Goal: Find specific page/section: Find specific page/section

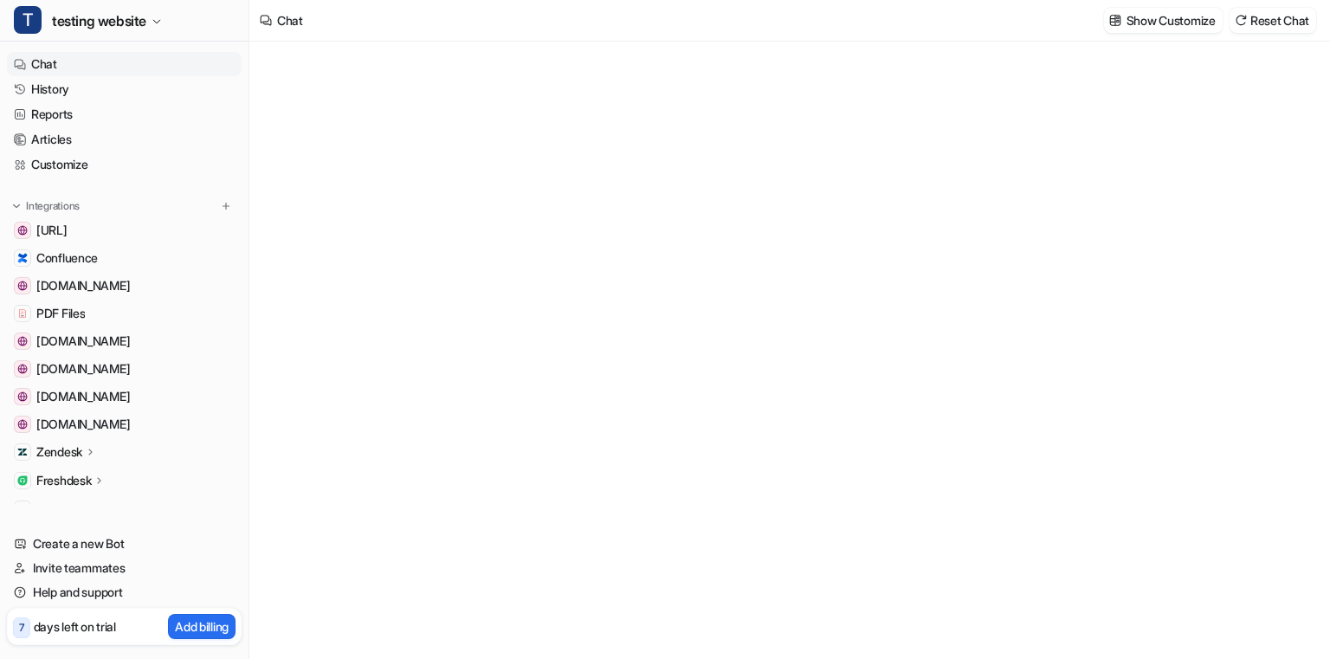
type textarea "**********"
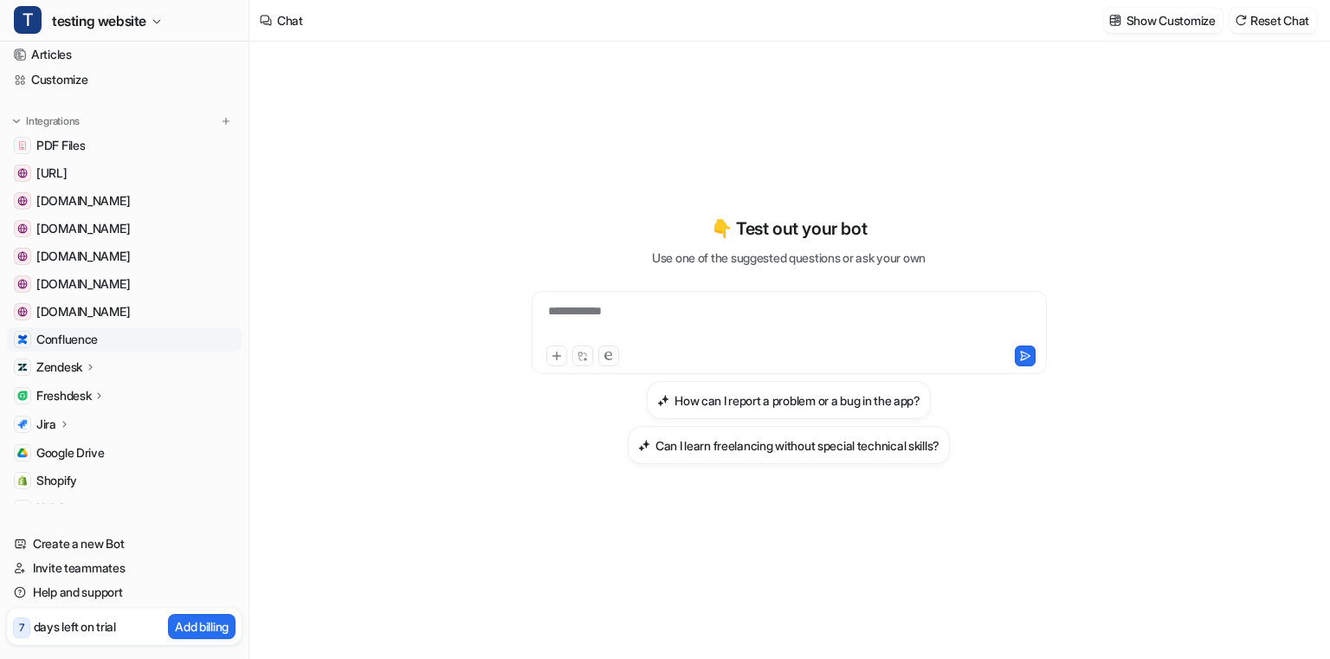
scroll to position [120, 0]
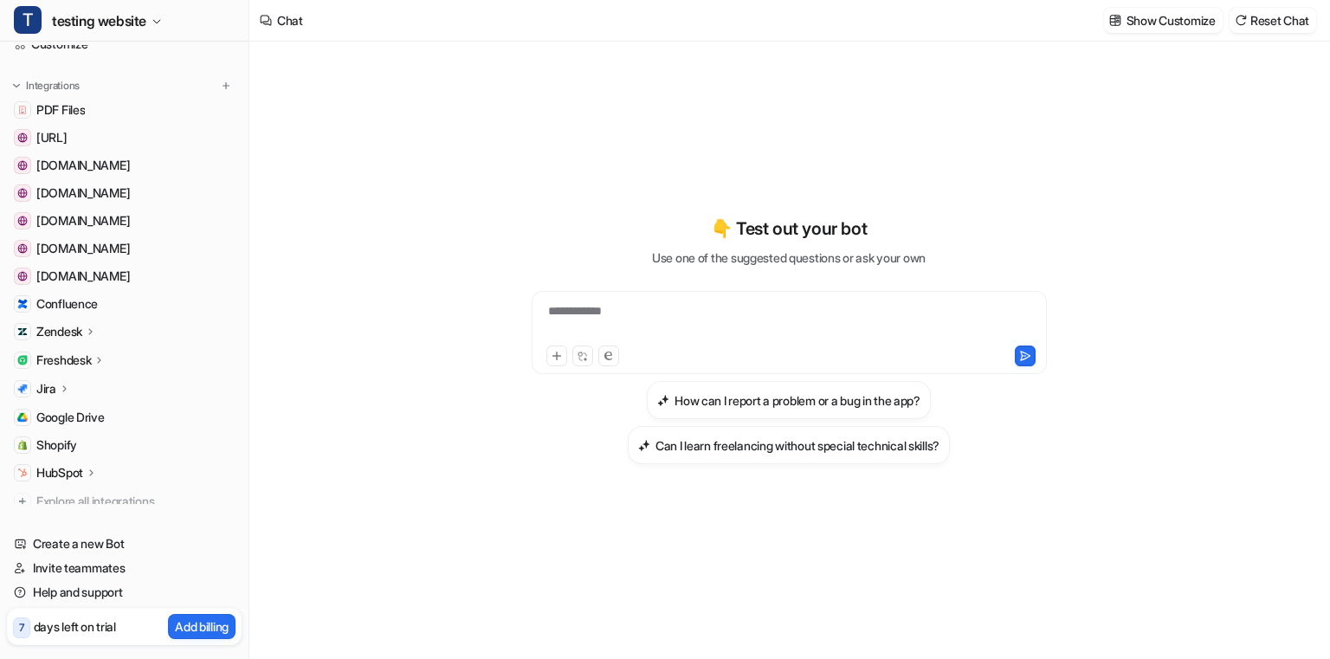
click at [67, 388] on icon at bounding box center [64, 388] width 12 height 13
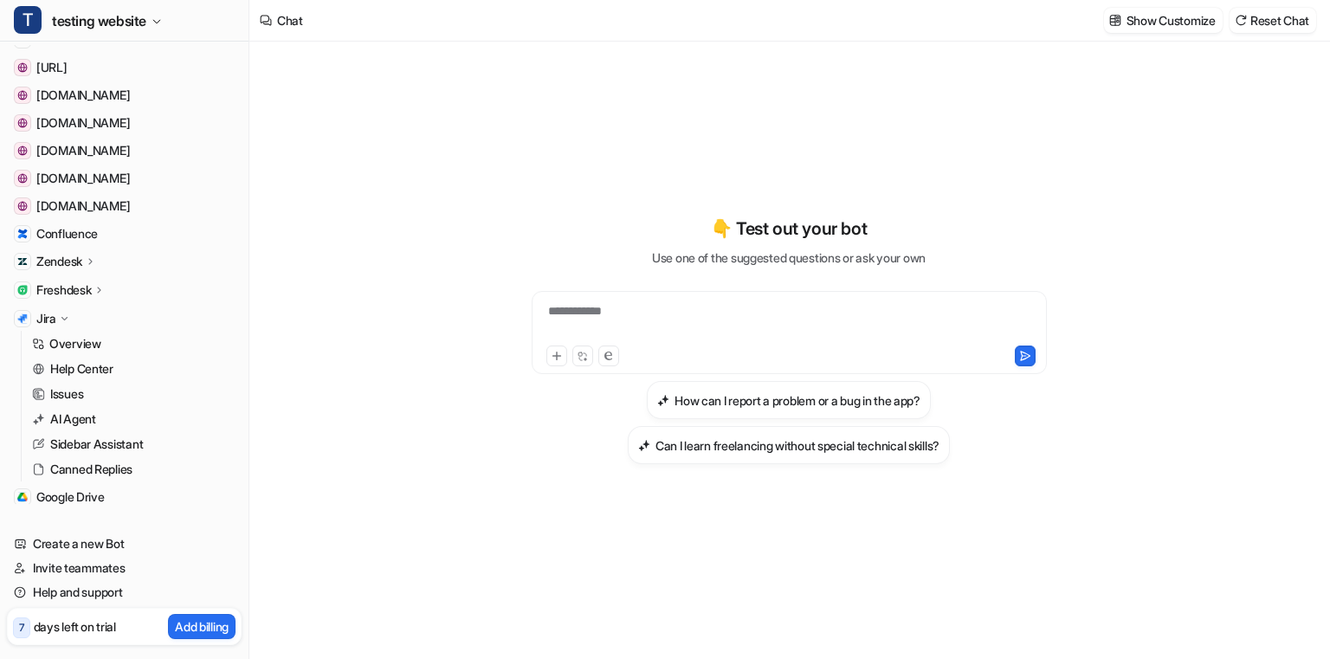
scroll to position [202, 0]
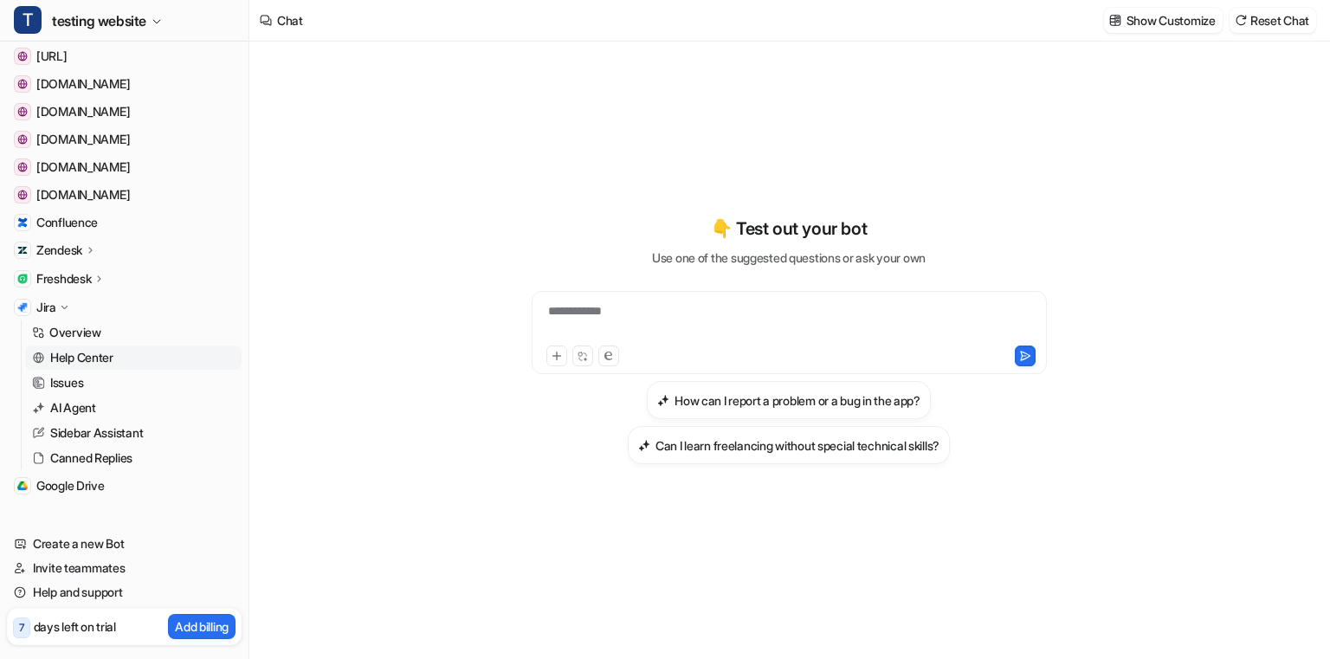
click at [94, 353] on p "Help Center" at bounding box center [81, 357] width 63 height 17
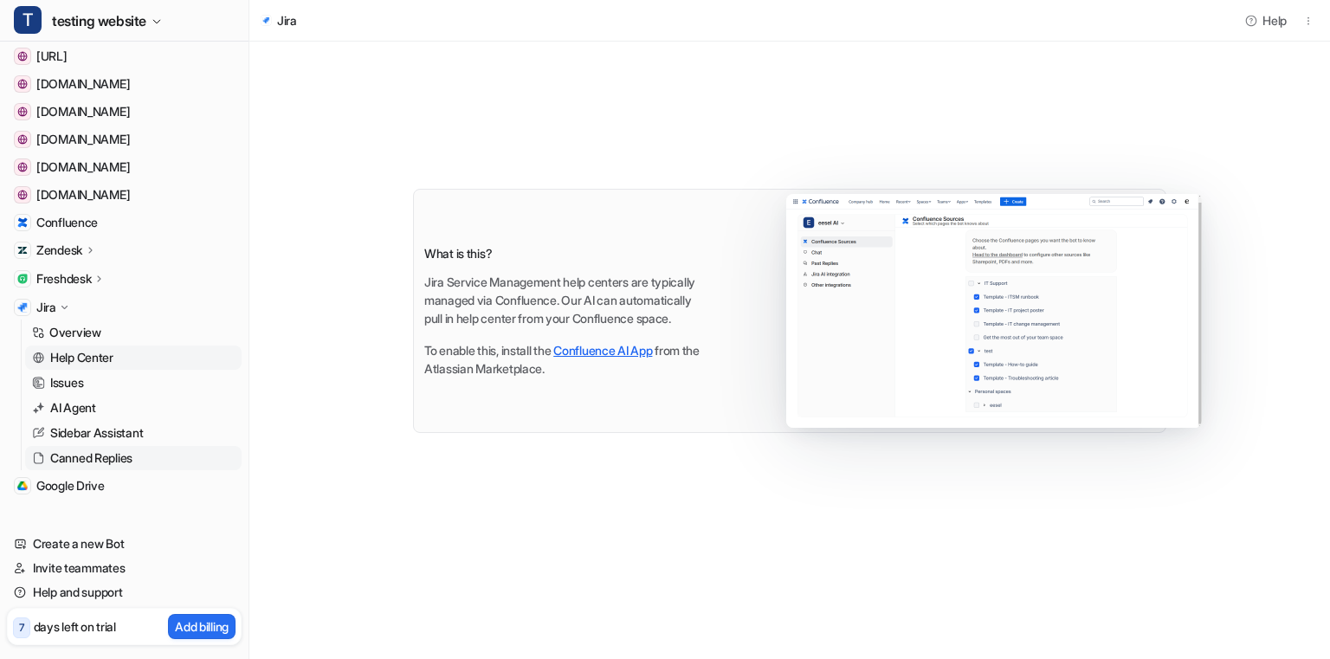
click at [84, 451] on p "Canned Replies" at bounding box center [91, 457] width 82 height 17
